Goal: Communication & Community: Answer question/provide support

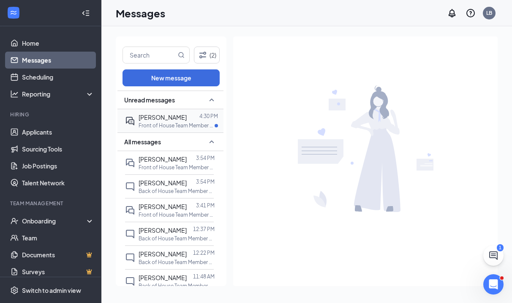
click at [194, 120] on div at bounding box center [193, 116] width 13 height 9
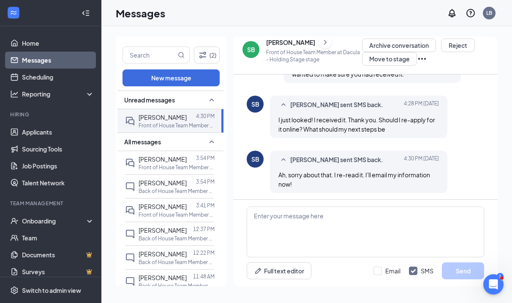
scroll to position [437, 0]
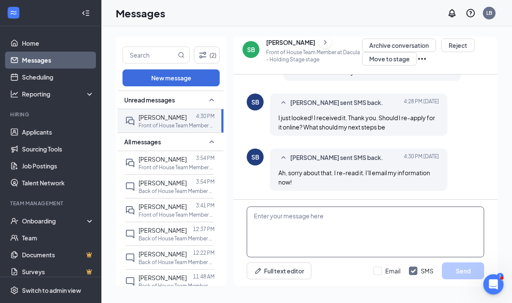
click at [271, 227] on textarea at bounding box center [366, 231] width 238 height 51
type textarea "Thank you!"
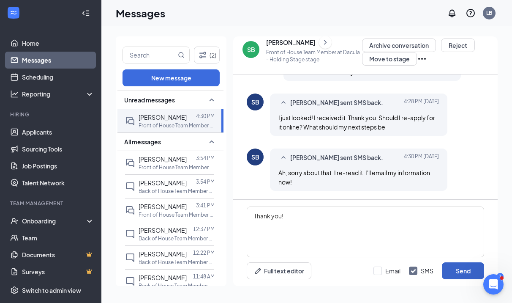
click at [456, 274] on button "Send" at bounding box center [463, 270] width 42 height 17
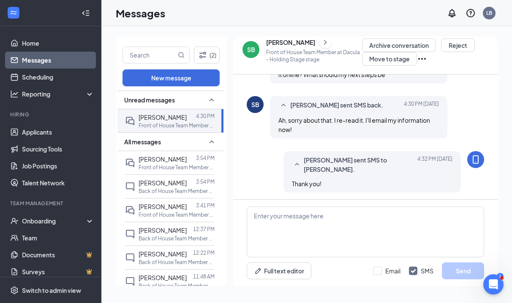
scroll to position [491, 0]
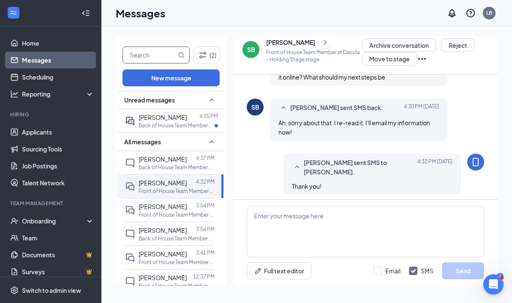
scroll to position [436, 0]
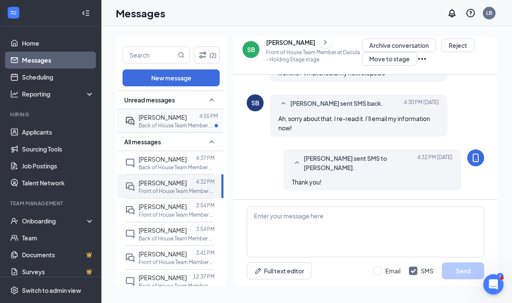
click at [171, 122] on p "Back of House Team Member at [GEOGRAPHIC_DATA]" at bounding box center [177, 125] width 76 height 7
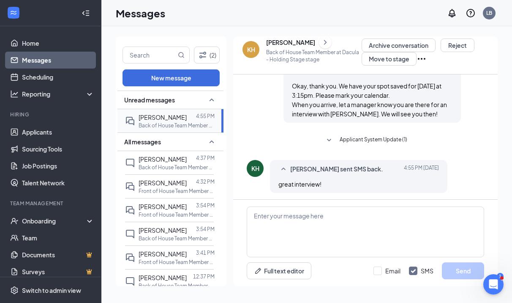
scroll to position [465, 0]
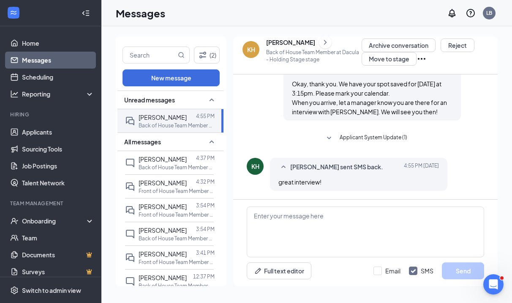
click at [48, 65] on link "Messages" at bounding box center [58, 60] width 72 height 17
click at [74, 126] on link "Applicants" at bounding box center [58, 131] width 72 height 17
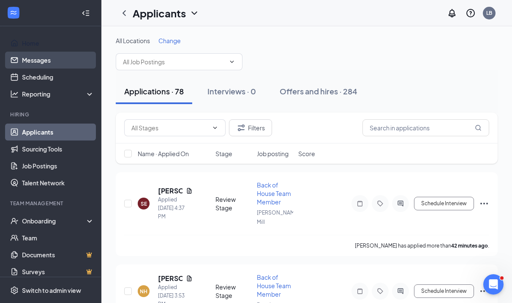
click at [59, 52] on link "Messages" at bounding box center [58, 60] width 72 height 17
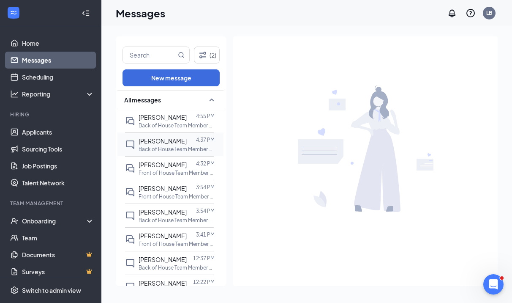
click at [170, 137] on span "[PERSON_NAME]" at bounding box center [163, 141] width 48 height 8
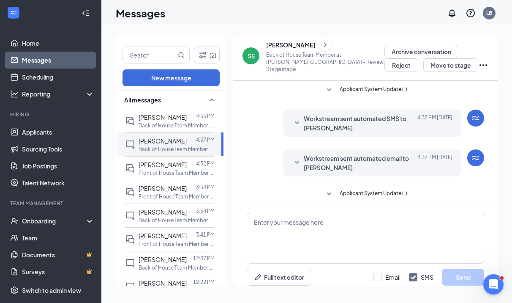
scroll to position [6, 0]
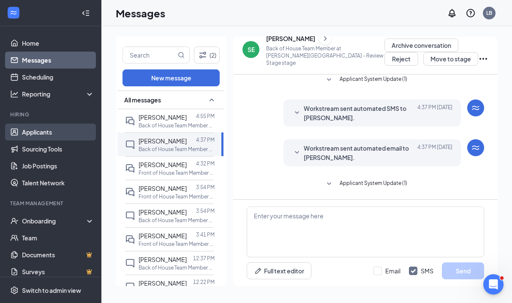
click at [62, 131] on link "Applicants" at bounding box center [58, 131] width 72 height 17
